Goal: Information Seeking & Learning: Learn about a topic

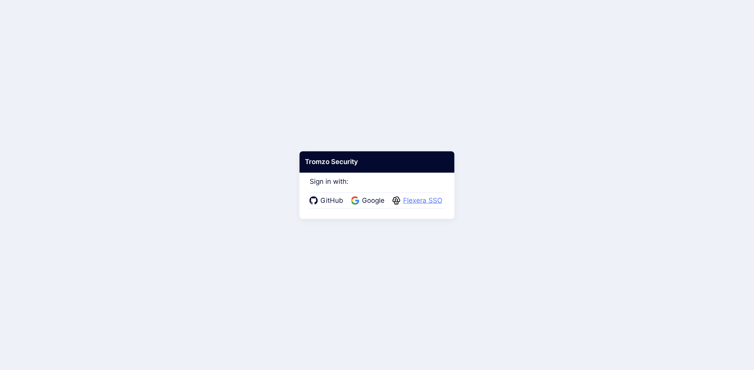
click at [424, 201] on span "Flexera SSO" at bounding box center [423, 201] width 44 height 10
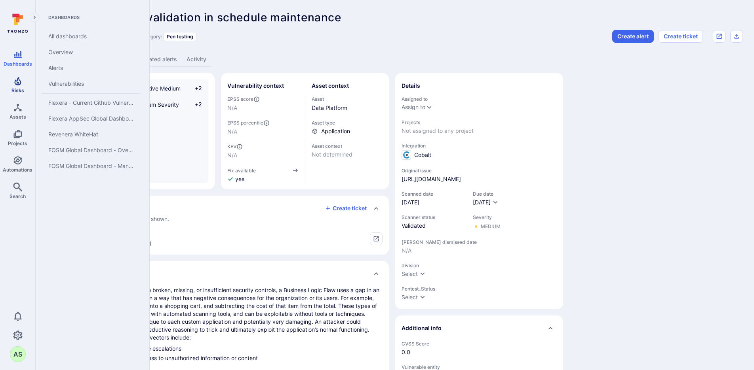
click at [16, 85] on icon "Risks" at bounding box center [17, 81] width 7 height 9
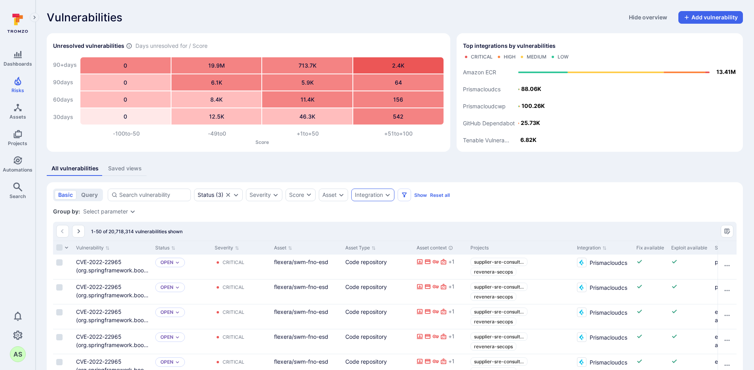
click at [390, 194] on icon "Expand dropdown" at bounding box center [387, 195] width 6 height 6
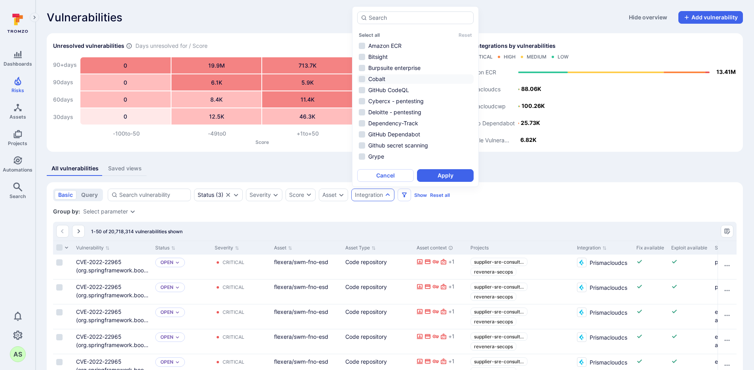
click at [395, 82] on li "Cobalt" at bounding box center [415, 78] width 116 height 9
click at [467, 175] on button "Apply" at bounding box center [445, 175] width 57 height 13
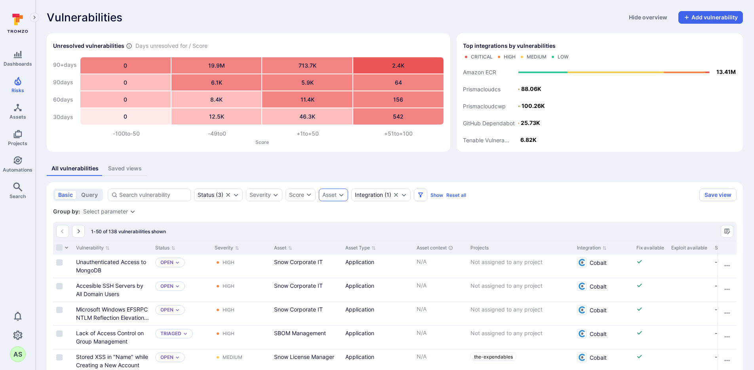
click at [342, 196] on icon "Expand dropdown" at bounding box center [341, 195] width 4 height 3
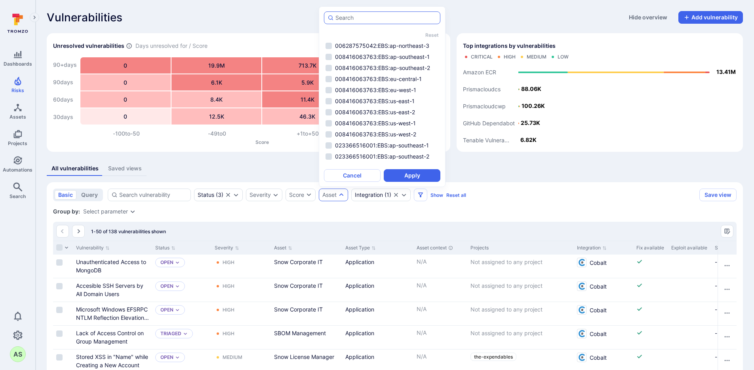
click at [364, 17] on input "autocomplete options" at bounding box center [385, 18] width 101 height 8
type input "s"
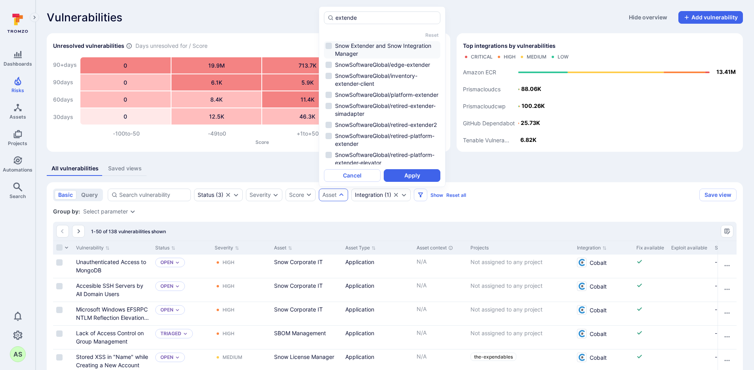
click at [382, 44] on li "Snow Extender and Snow Integration Manager" at bounding box center [382, 49] width 116 height 17
type input "extende"
click at [421, 174] on button "Apply" at bounding box center [411, 175] width 57 height 13
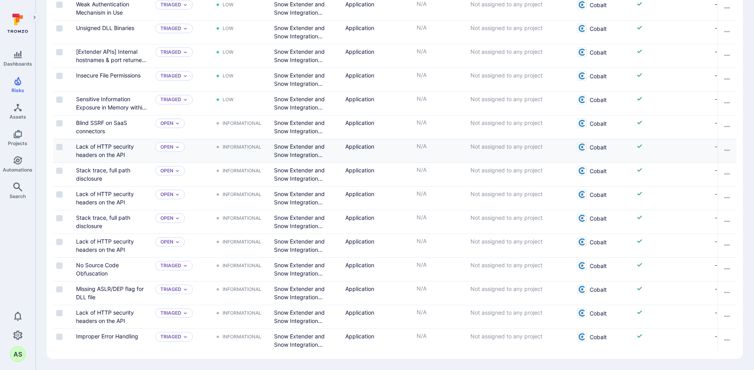
scroll to position [401, 0]
click at [121, 147] on link "Lack of HTTP security headers on the API" at bounding box center [105, 150] width 58 height 15
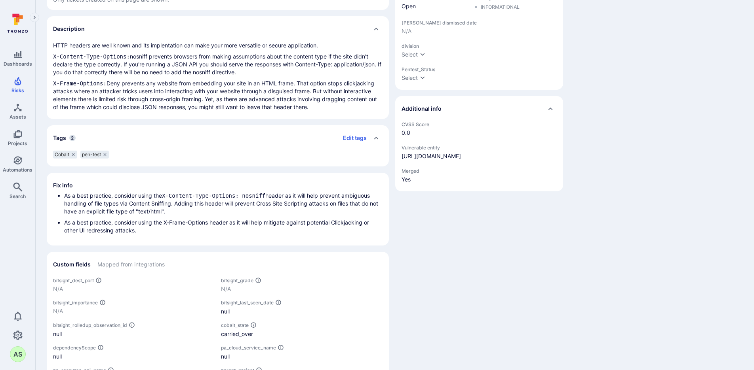
scroll to position [222, 0]
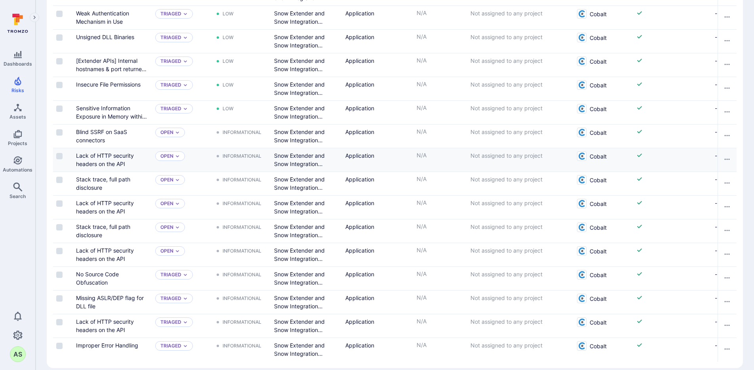
scroll to position [393, 0]
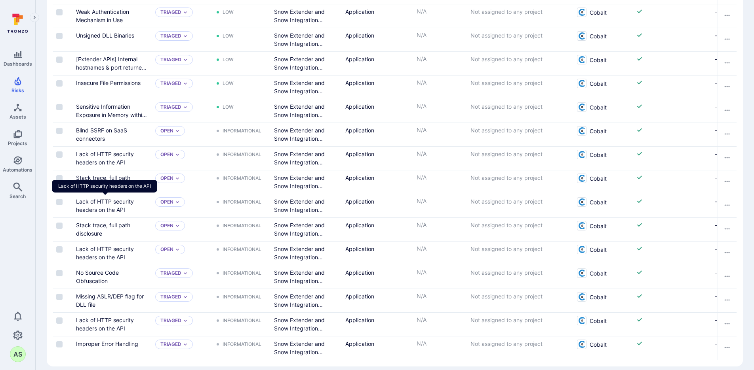
click at [111, 201] on link "Lack of HTTP security headers on the API" at bounding box center [105, 205] width 58 height 15
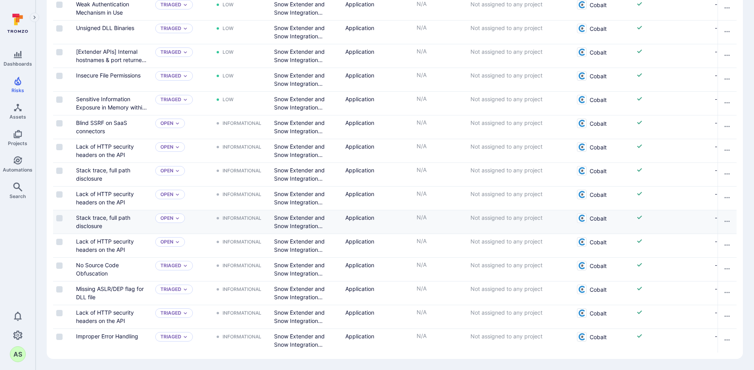
scroll to position [401, 0]
click at [116, 154] on link "Lack of HTTP security headers on the API" at bounding box center [105, 150] width 58 height 15
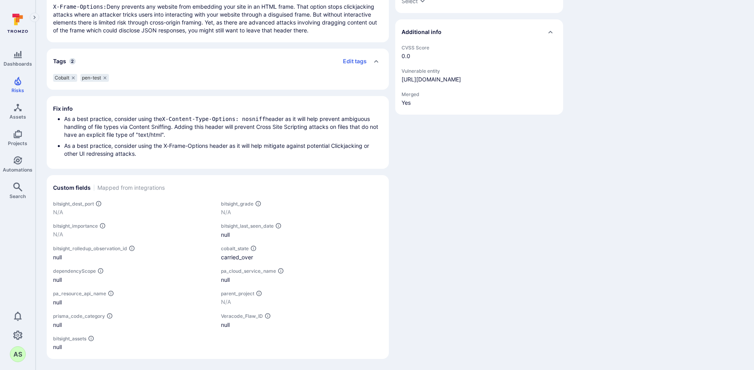
scroll to position [296, 0]
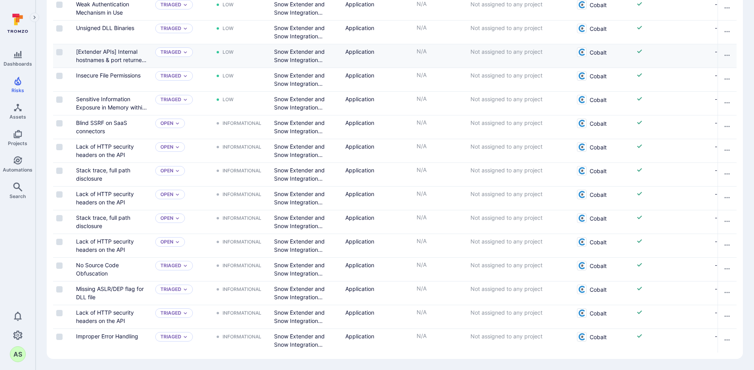
scroll to position [401, 0]
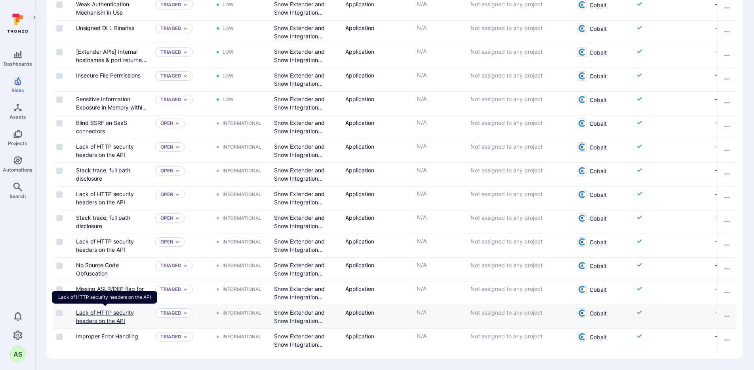
click at [109, 314] on link "Lack of HTTP security headers on the API" at bounding box center [105, 316] width 58 height 15
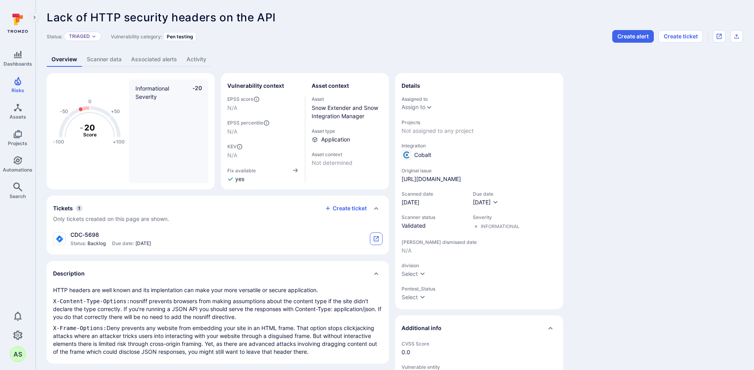
click at [374, 240] on icon "tickets card" at bounding box center [376, 239] width 5 height 5
